Goal: Register for event/course

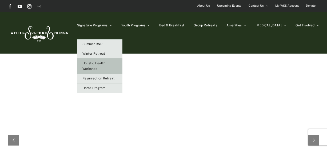
click at [105, 62] on span "Holistic Health Workshop" at bounding box center [93, 65] width 23 height 9
click at [105, 63] on span "Holistic Health Workshop" at bounding box center [93, 65] width 23 height 9
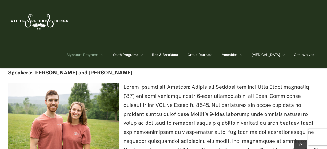
scroll to position [667, 0]
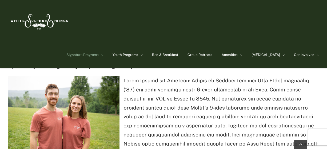
click at [184, 118] on p at bounding box center [163, 139] width 311 height 126
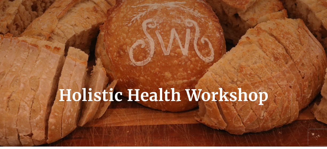
scroll to position [0, 0]
